Goal: Browse casually

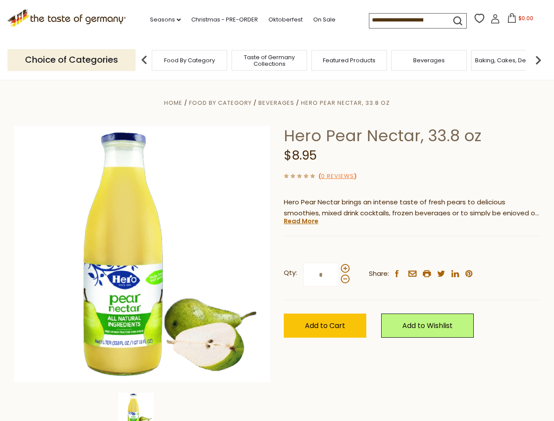
click at [277, 210] on div "Home Food By Category [GEOGRAPHIC_DATA] Hero Pear Nectar, 33.8 oz Hero Pear Nec…" at bounding box center [276, 266] width 539 height 338
click at [162, 20] on link "Seasons dropdown_arrow" at bounding box center [165, 20] width 31 height 10
click at [407, 20] on input at bounding box center [406, 20] width 74 height 12
click at [518, 21] on span "$0.00" at bounding box center [525, 17] width 15 height 7
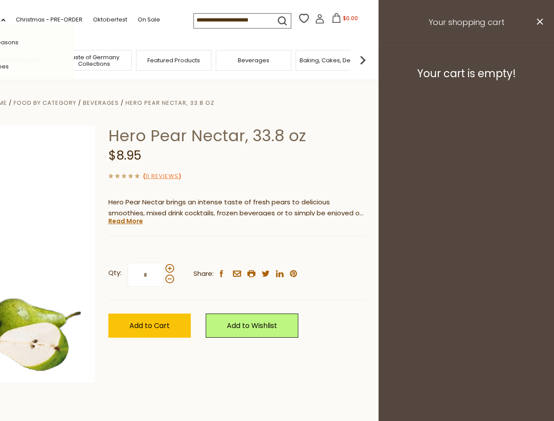
click at [74, 60] on div "All Seasons Recipes Game Day [DATE] [DATE] [DATE][PERSON_NAME] [DATE] Springfes…" at bounding box center [25, 211] width 100 height 372
click at [371, 60] on img at bounding box center [363, 60] width 18 height 18
click at [277, 250] on div "Qty: * Share: facebook email printer twitter linkedin pinterest" at bounding box center [236, 274] width 256 height 51
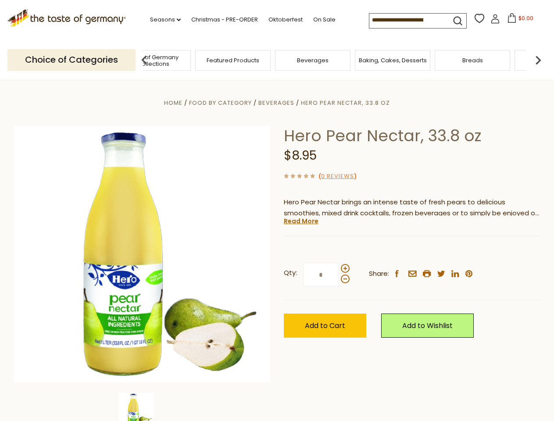
click at [142, 407] on img at bounding box center [135, 410] width 35 height 35
click at [300, 221] on link "Read More" at bounding box center [301, 221] width 35 height 9
